Goal: Transaction & Acquisition: Obtain resource

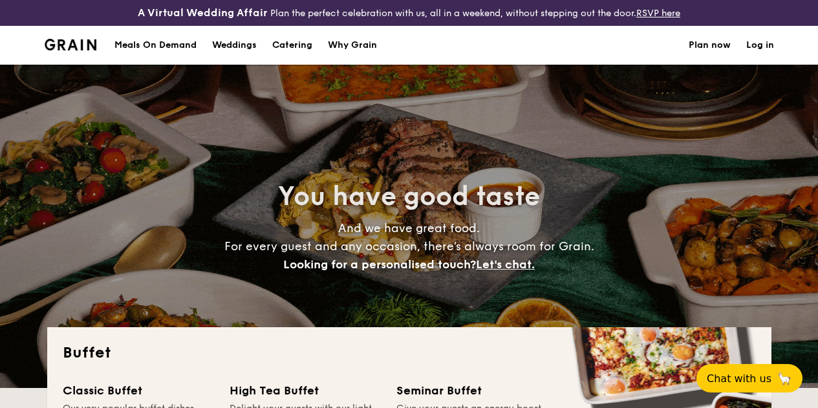
select select
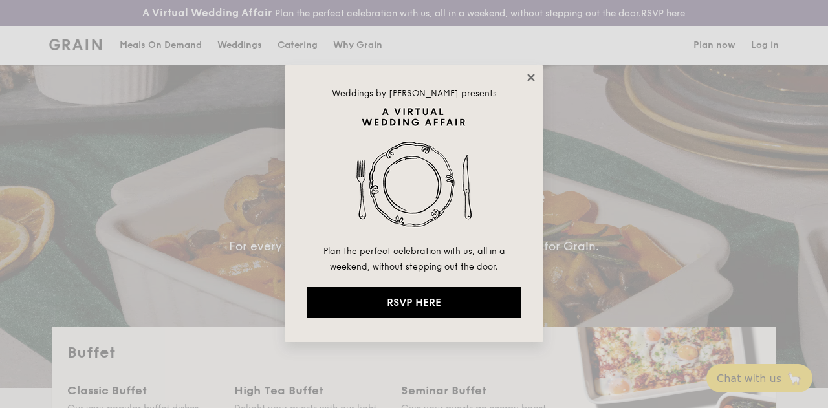
click at [526, 77] on icon at bounding box center [531, 78] width 12 height 12
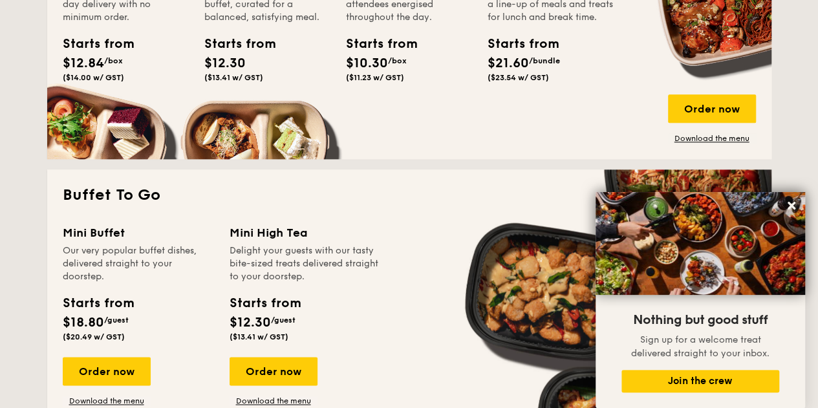
scroll to position [647, 0]
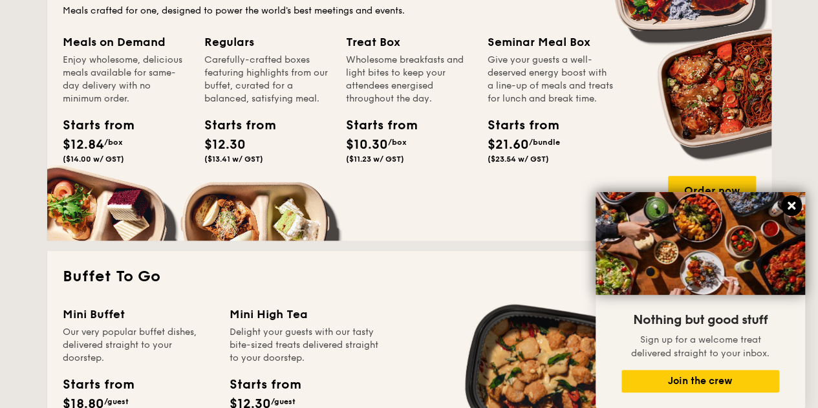
click at [793, 200] on button at bounding box center [791, 205] width 21 height 21
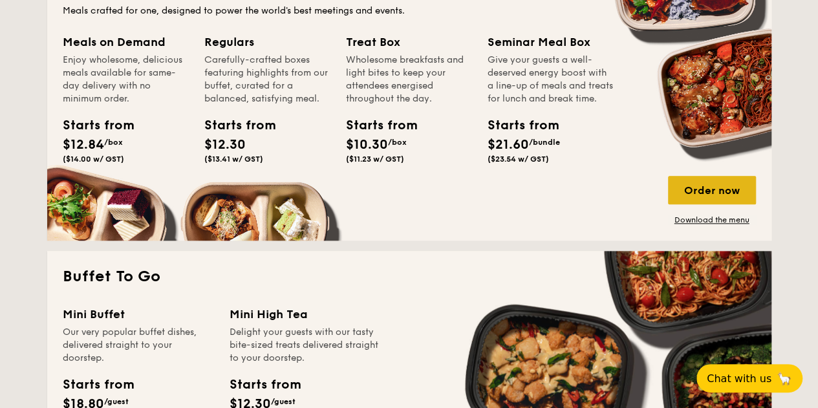
click at [722, 196] on div "Order now" at bounding box center [712, 190] width 88 height 28
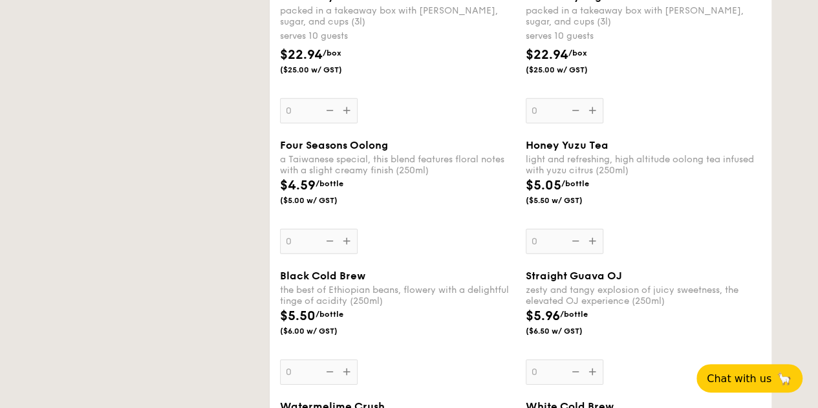
select select
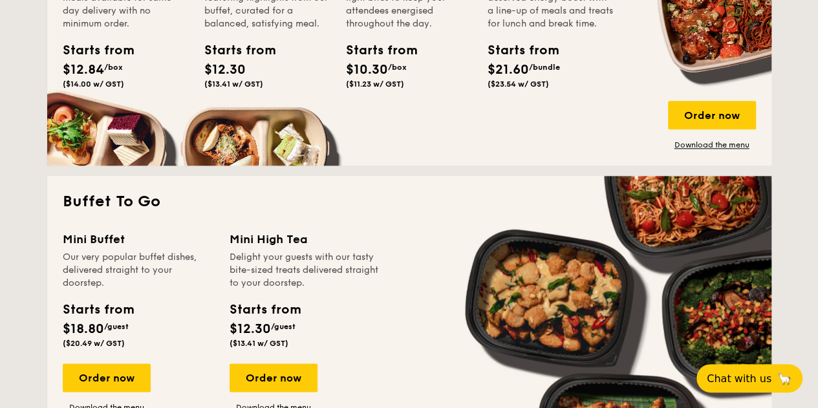
scroll to position [583, 0]
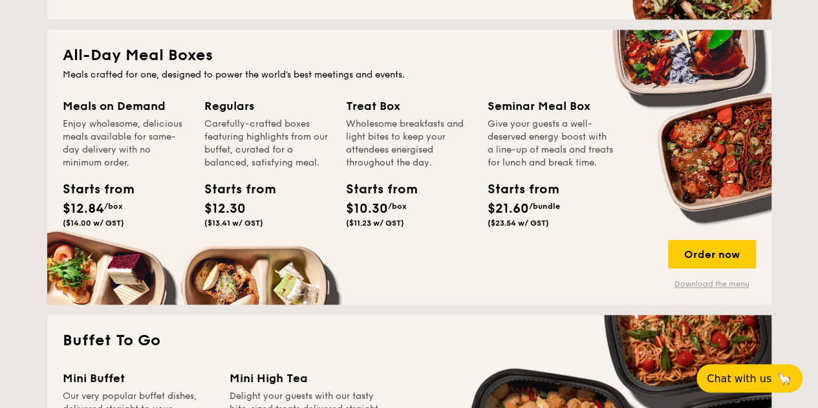
click at [710, 289] on link "Download the menu" at bounding box center [712, 284] width 88 height 10
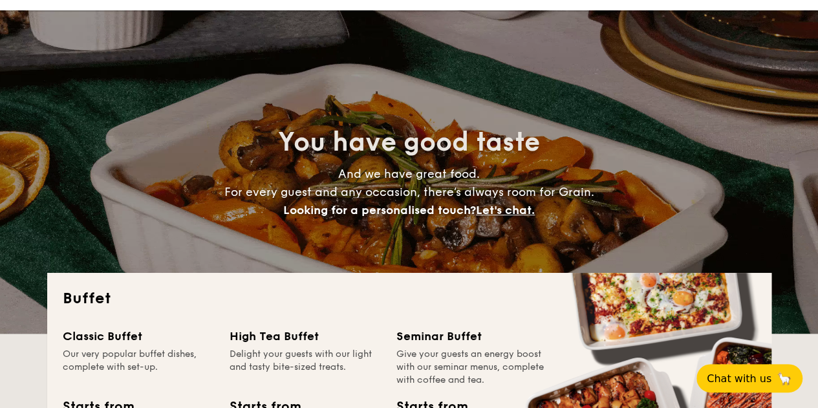
scroll to position [0, 0]
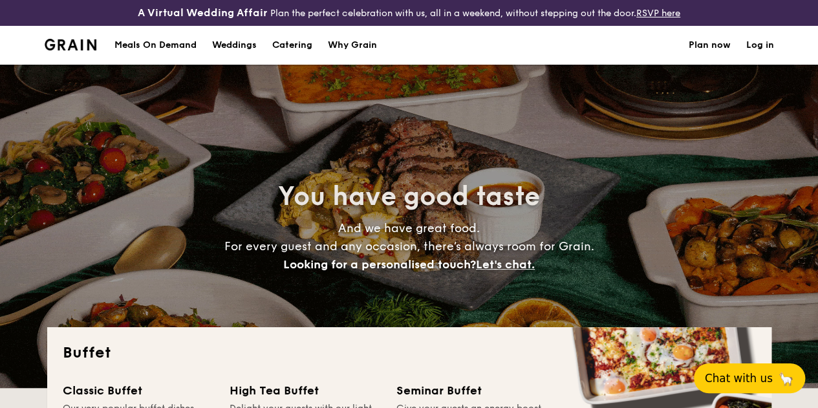
click at [770, 374] on button "Chat with us 🦙" at bounding box center [749, 378] width 111 height 30
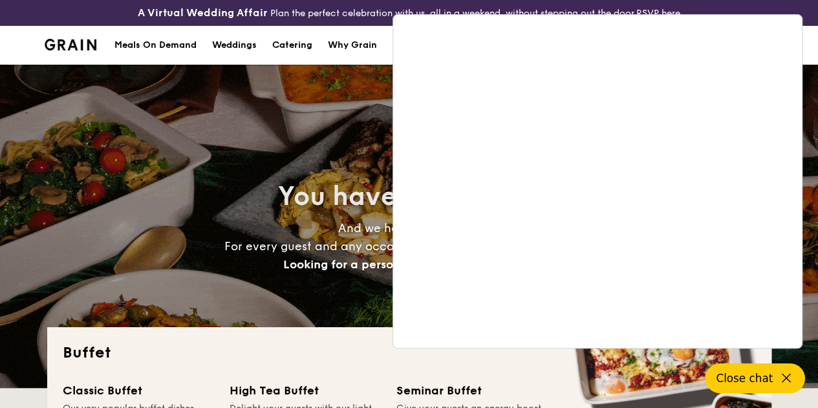
click at [341, 127] on div "You have good taste And we have great food. For every guest and any occasion, t…" at bounding box center [409, 226] width 724 height 323
click at [737, 2] on div "A Virtual Wedding Affair Plan the perfect celebration with us, all in a weekend…" at bounding box center [409, 13] width 818 height 26
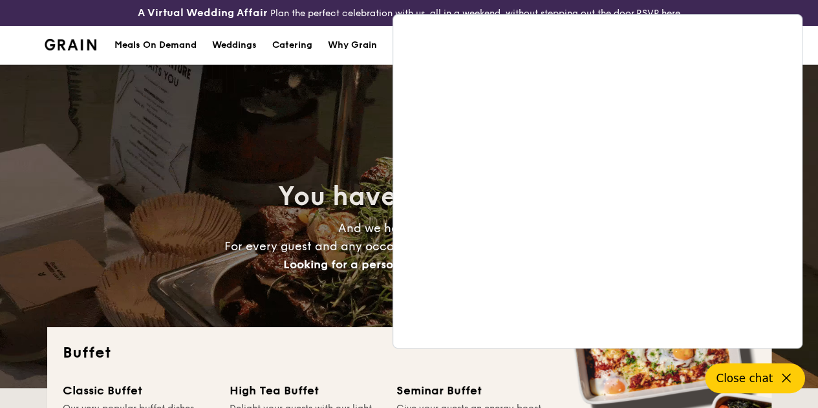
click at [779, 374] on icon at bounding box center [787, 379] width 16 height 16
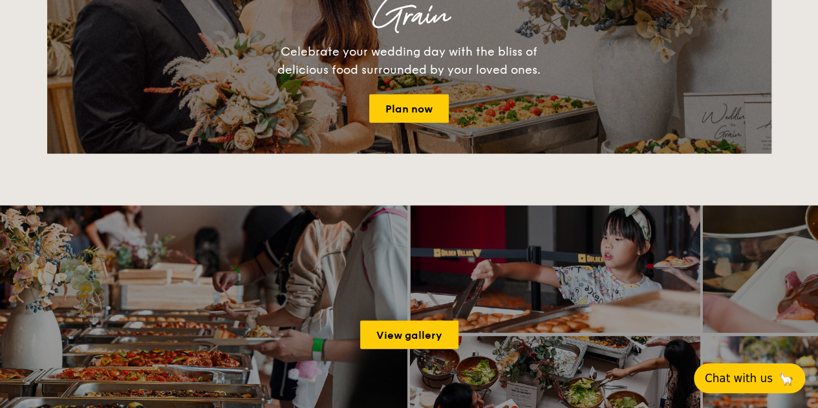
scroll to position [1385, 0]
